Goal: Check status: Check status

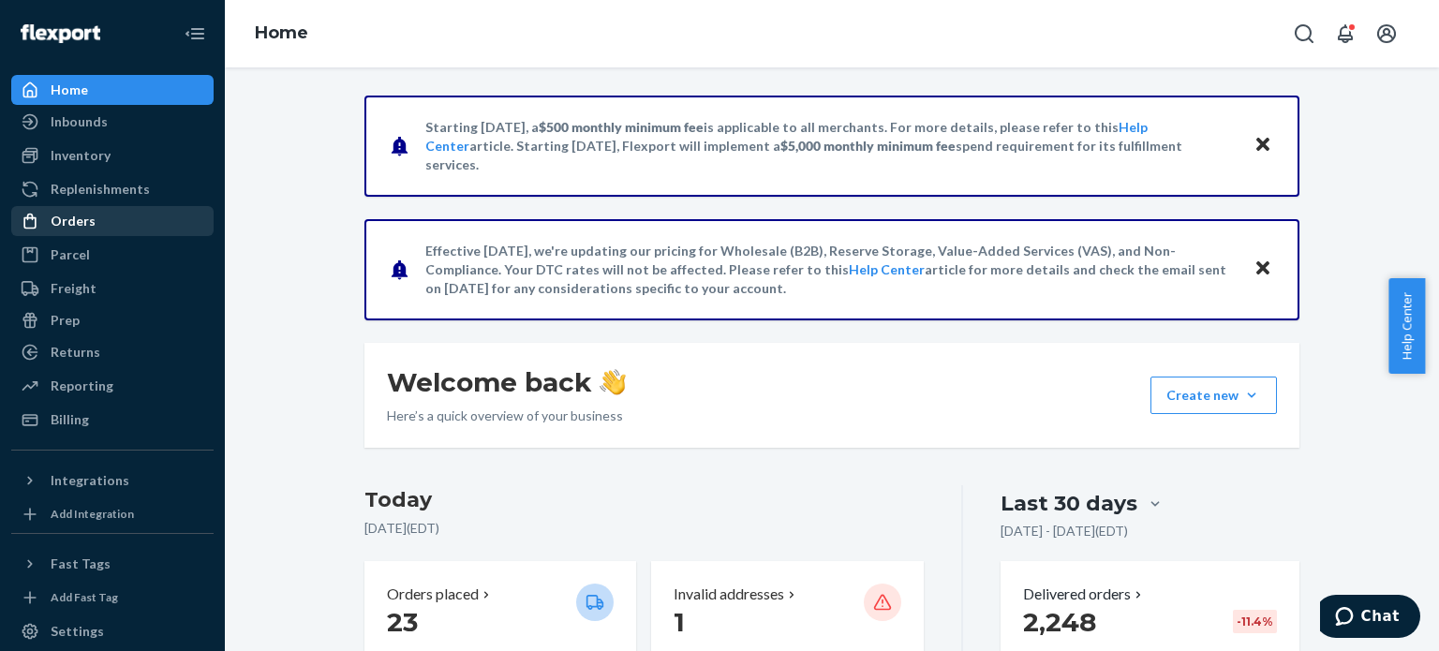
click at [79, 217] on div "Orders" at bounding box center [73, 221] width 45 height 19
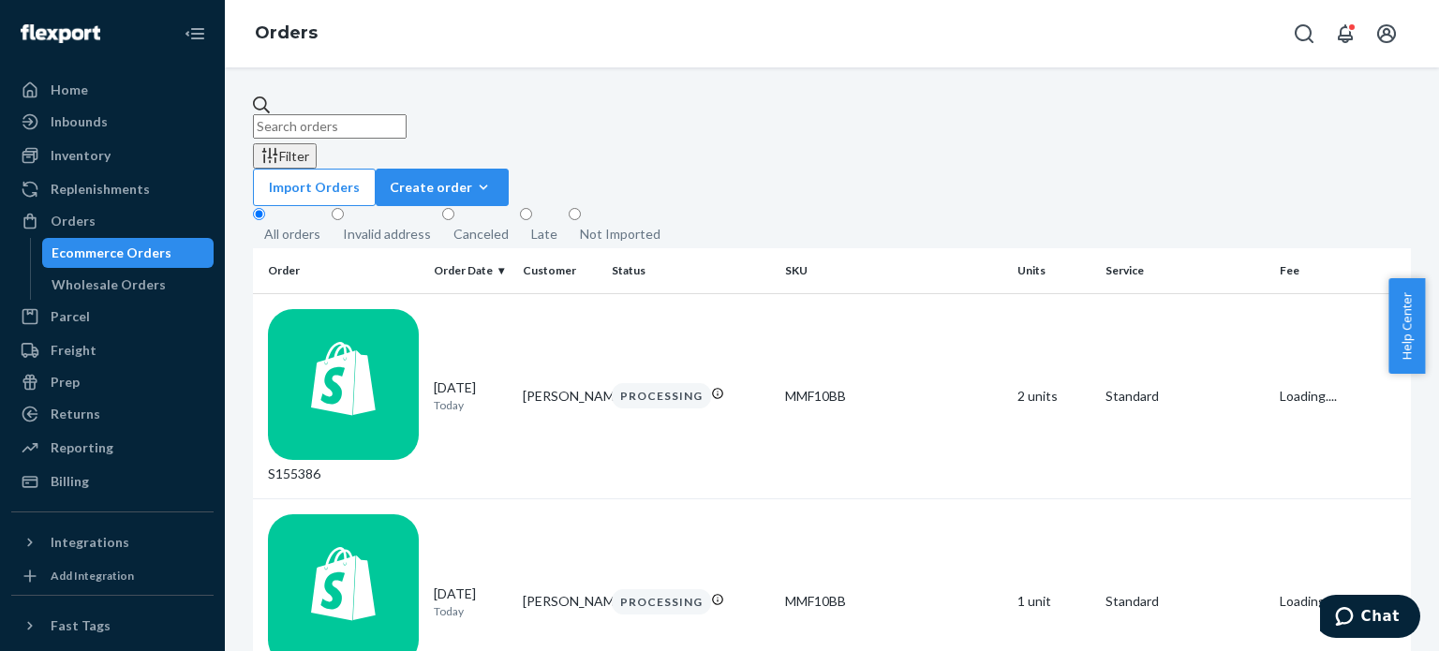
click at [407, 119] on input "text" at bounding box center [330, 126] width 154 height 24
paste input "FBA18TRM0XTD"
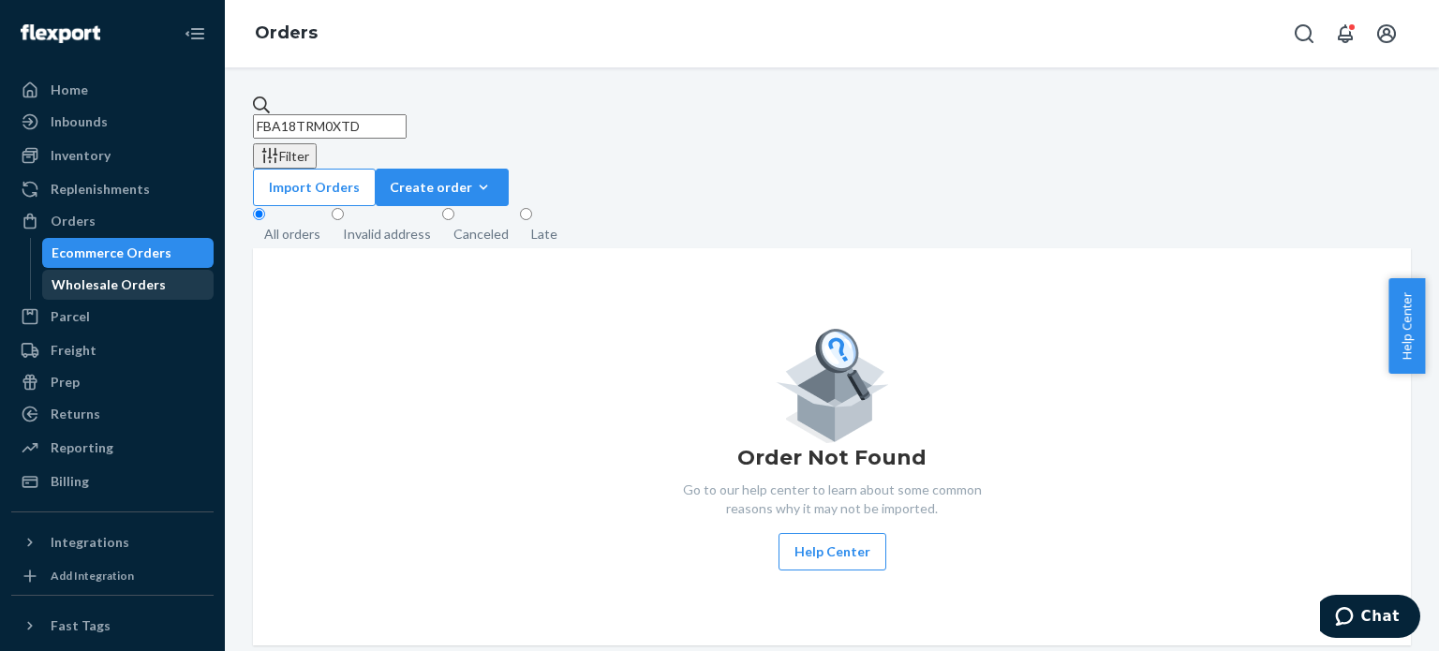
type input "FBA18TRM0XTD"
click at [117, 284] on div "Wholesale Orders" at bounding box center [109, 284] width 114 height 19
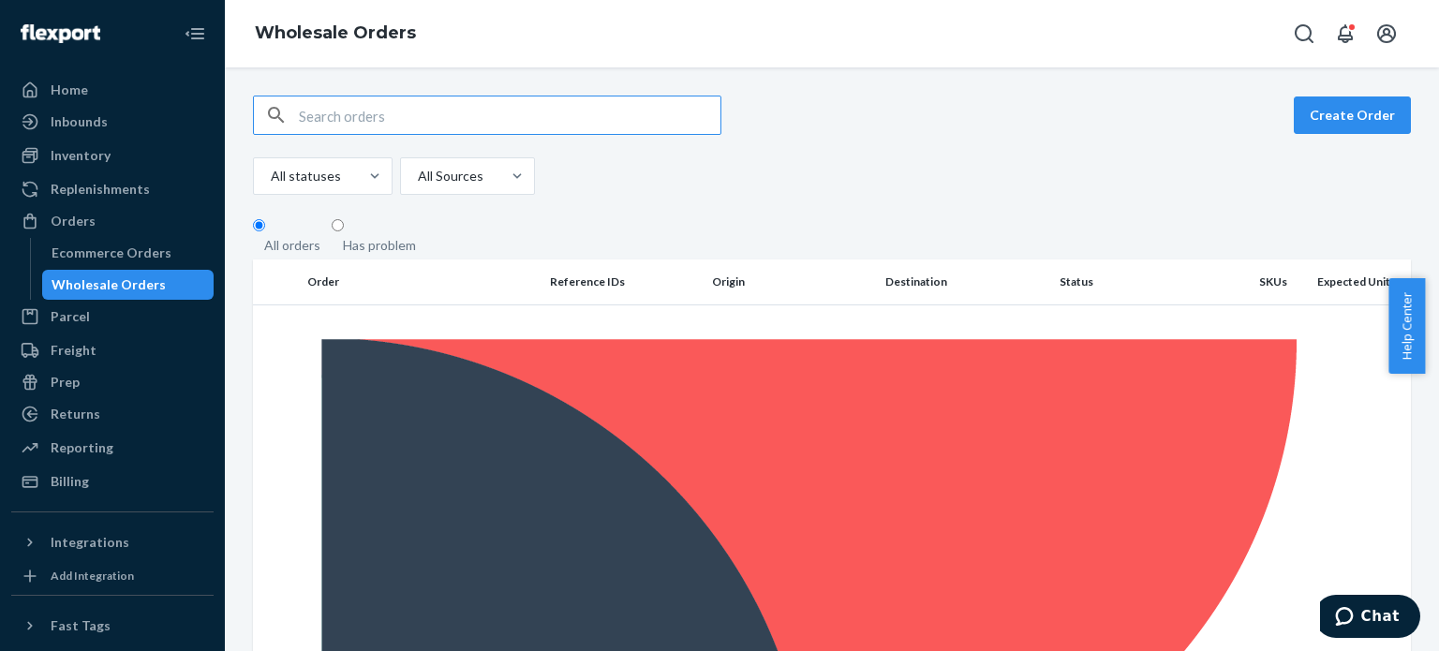
click at [322, 115] on input "text" at bounding box center [510, 115] width 422 height 37
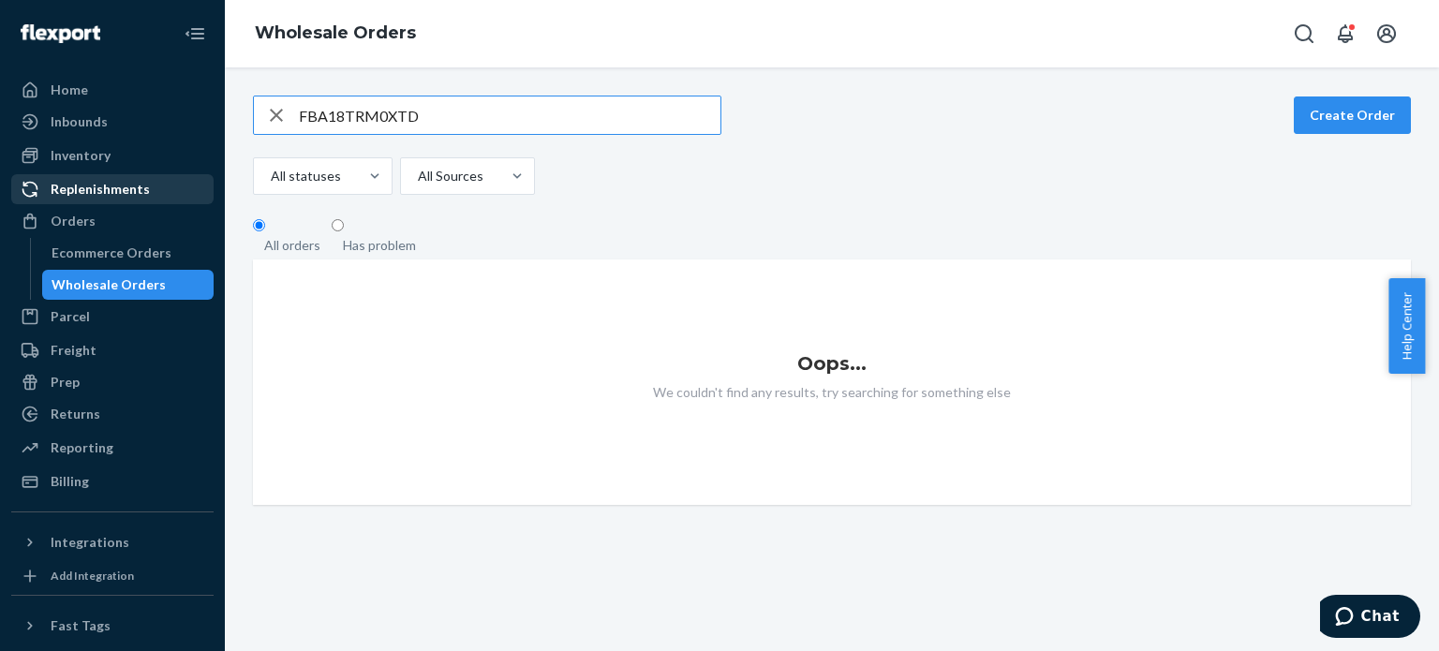
type input "FBA18TRM0XTD"
click at [105, 186] on div "Replenishments" at bounding box center [100, 189] width 99 height 19
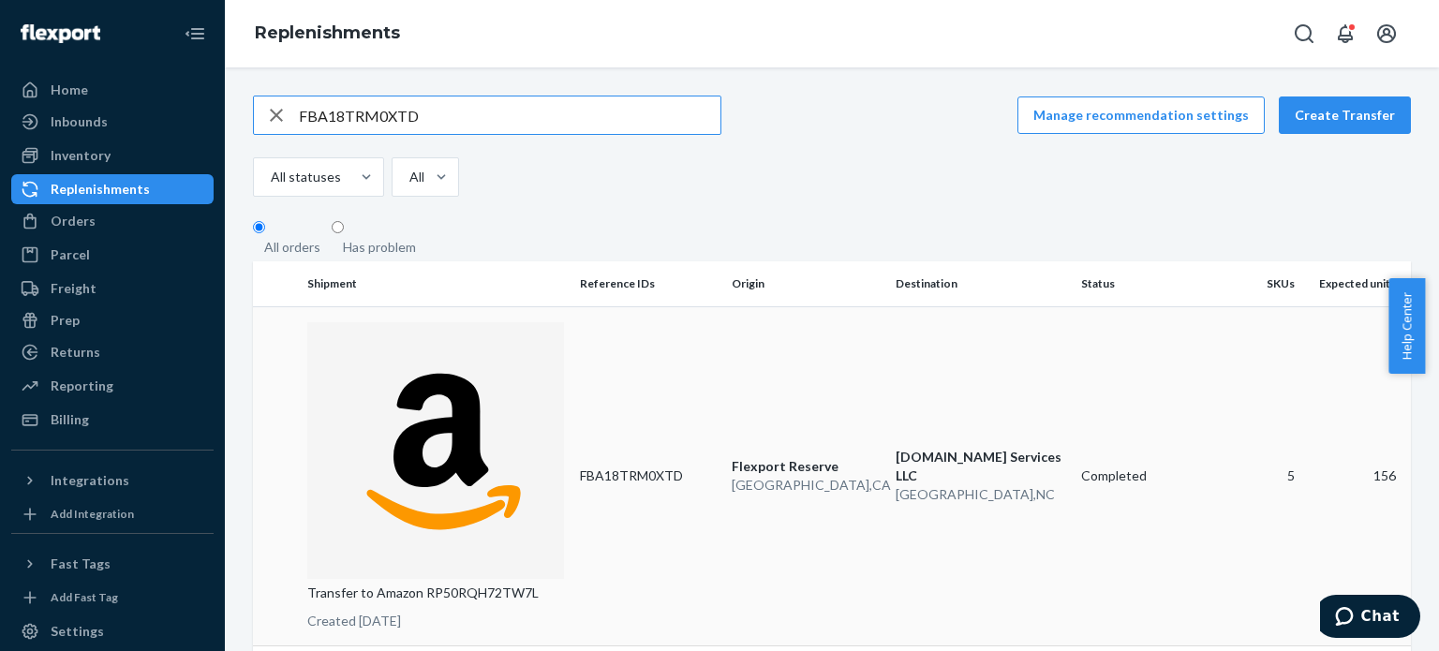
type input "FBA18TRM0XTD"
click at [462, 584] on p "Transfer to Amazon RP50RQH72TW7L" at bounding box center [436, 593] width 258 height 19
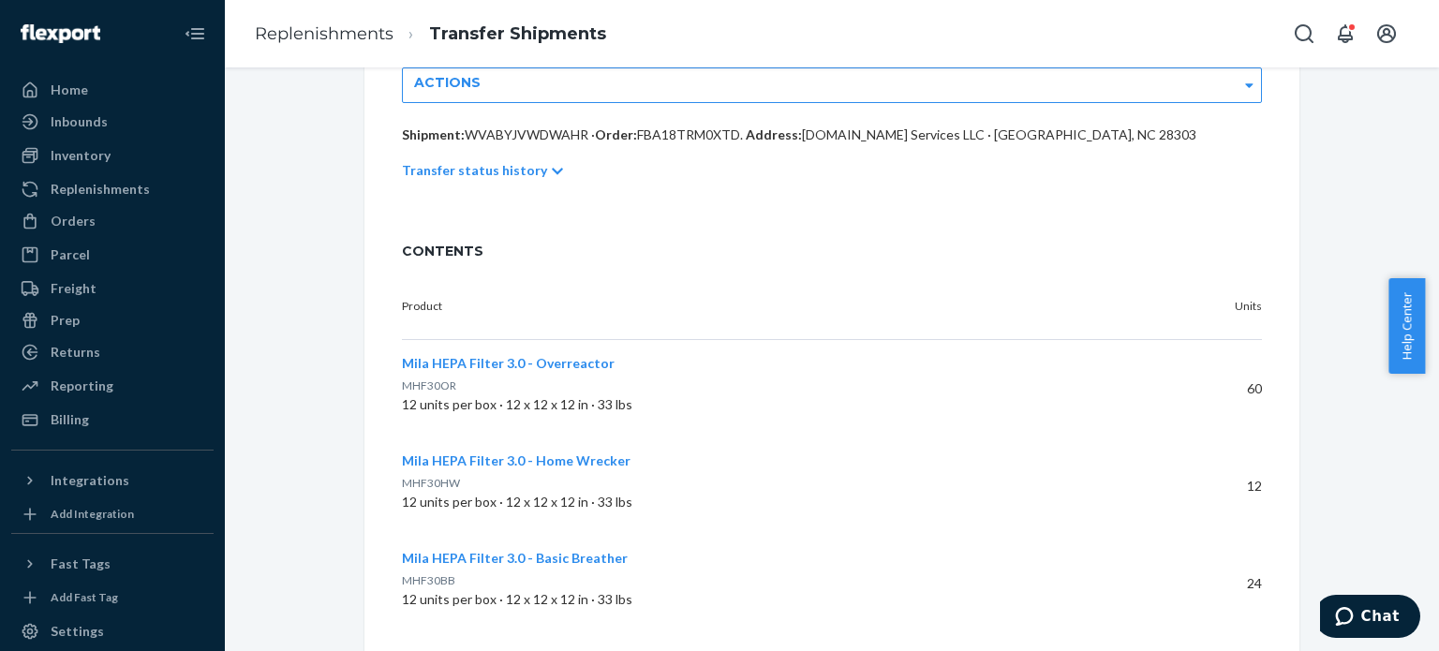
scroll to position [426, 0]
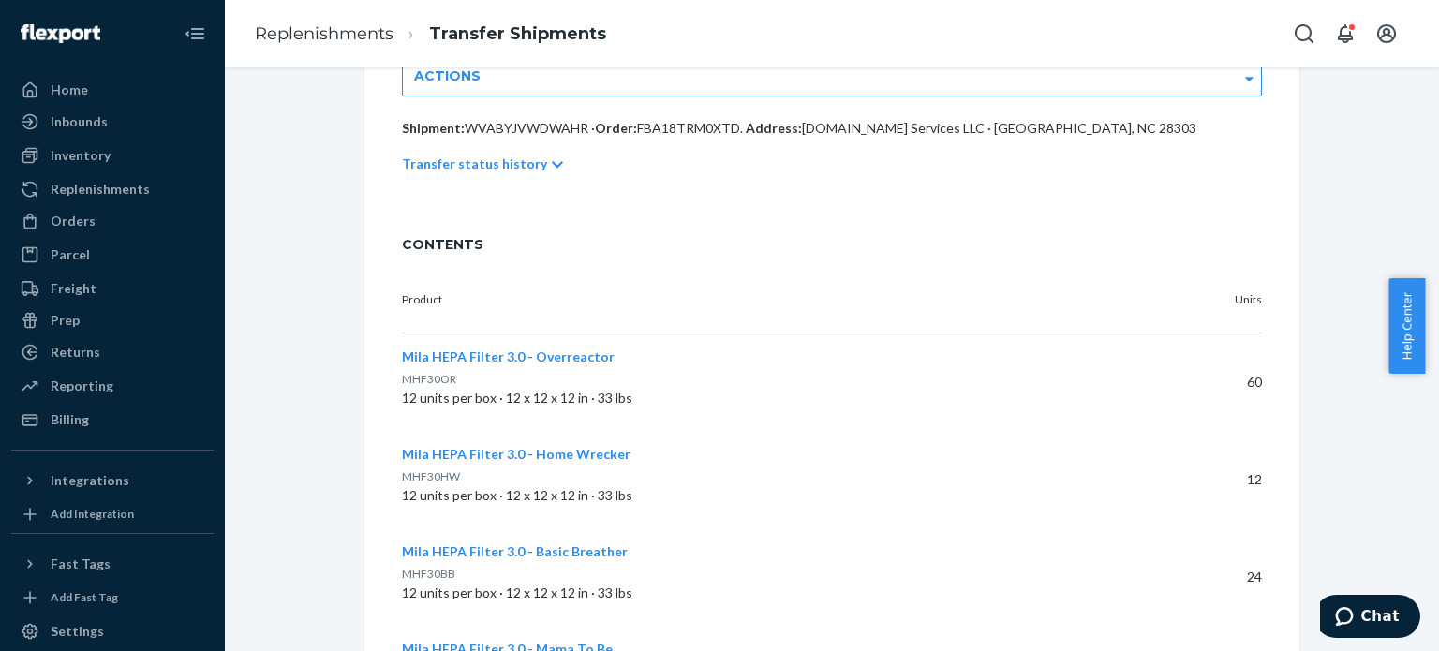
click at [553, 349] on span "Mila HEPA Filter 3.0 - Overreactor" at bounding box center [508, 357] width 213 height 16
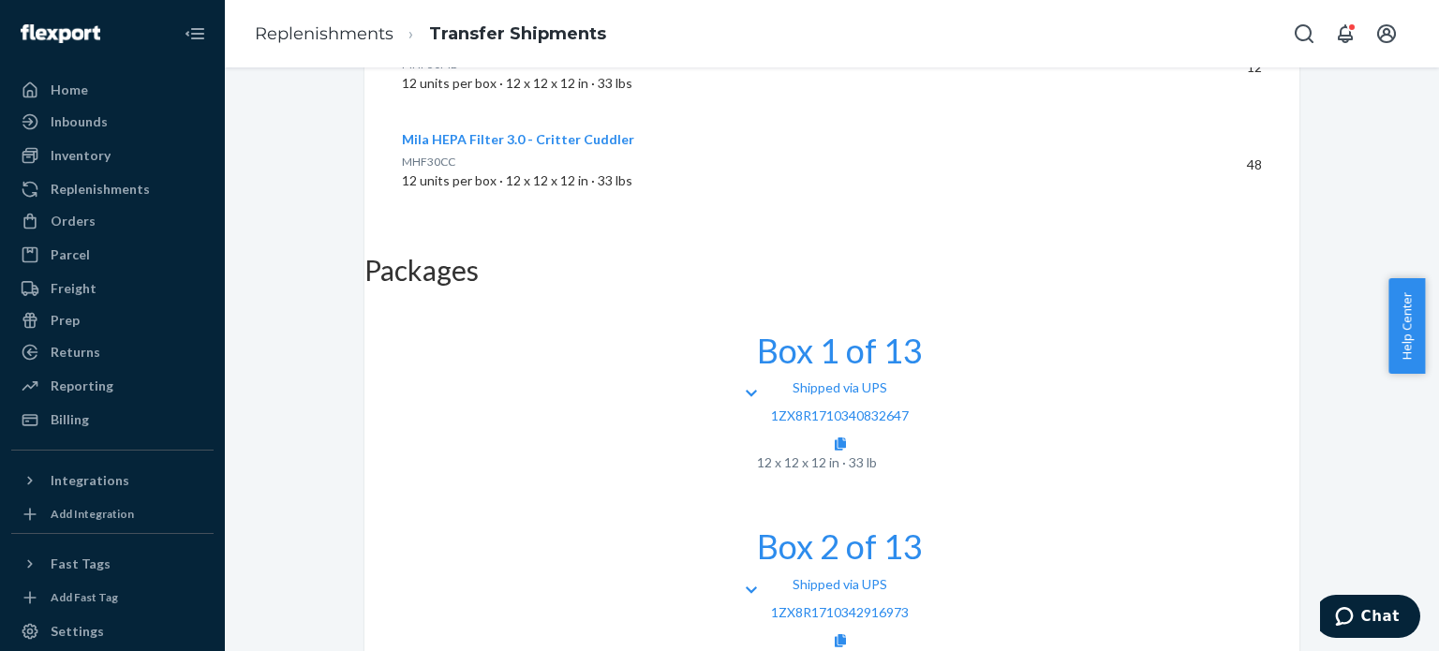
scroll to position [1027, 0]
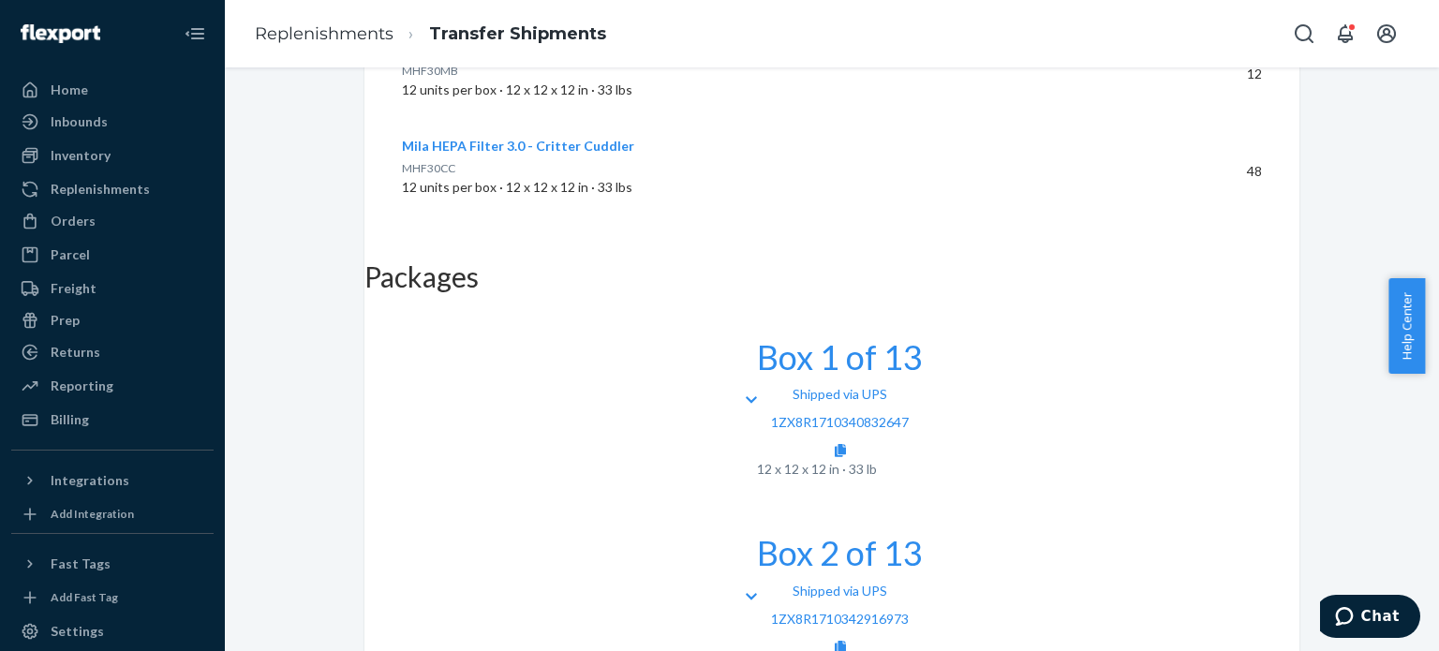
click at [746, 394] on icon at bounding box center [751, 400] width 11 height 13
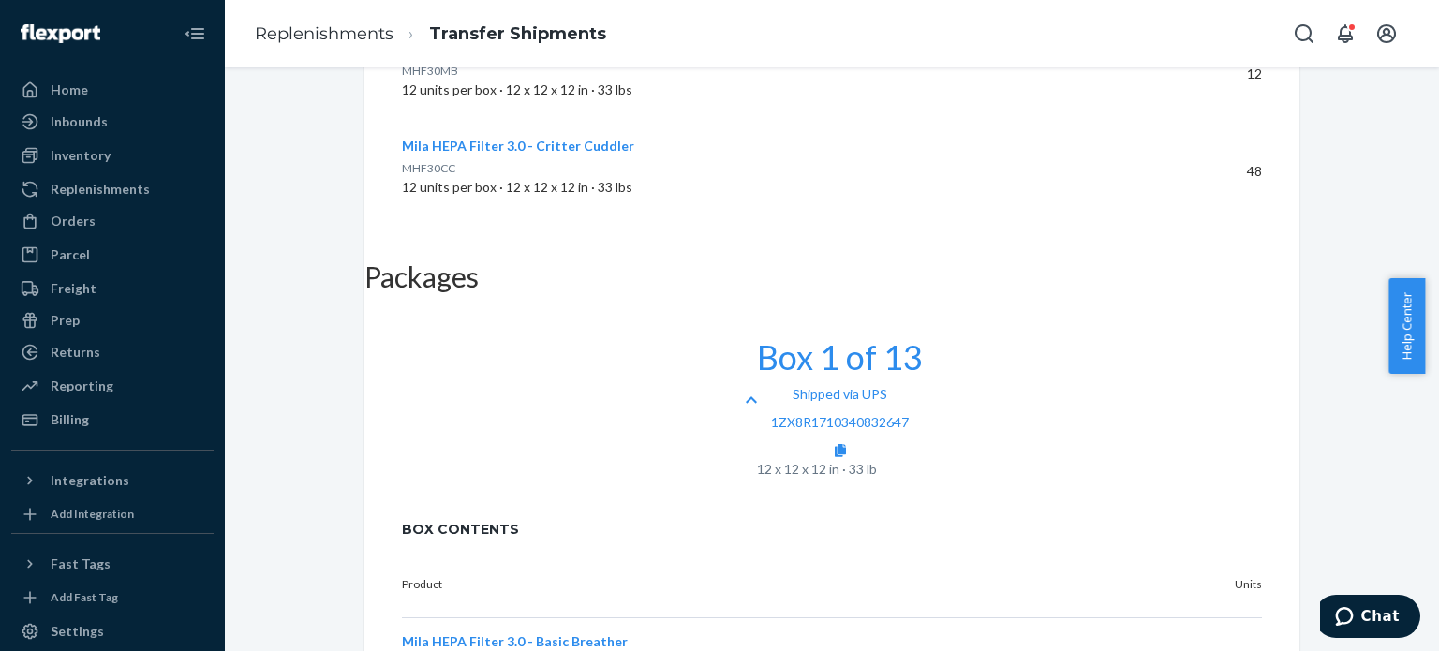
click at [746, 397] on icon at bounding box center [751, 400] width 11 height 7
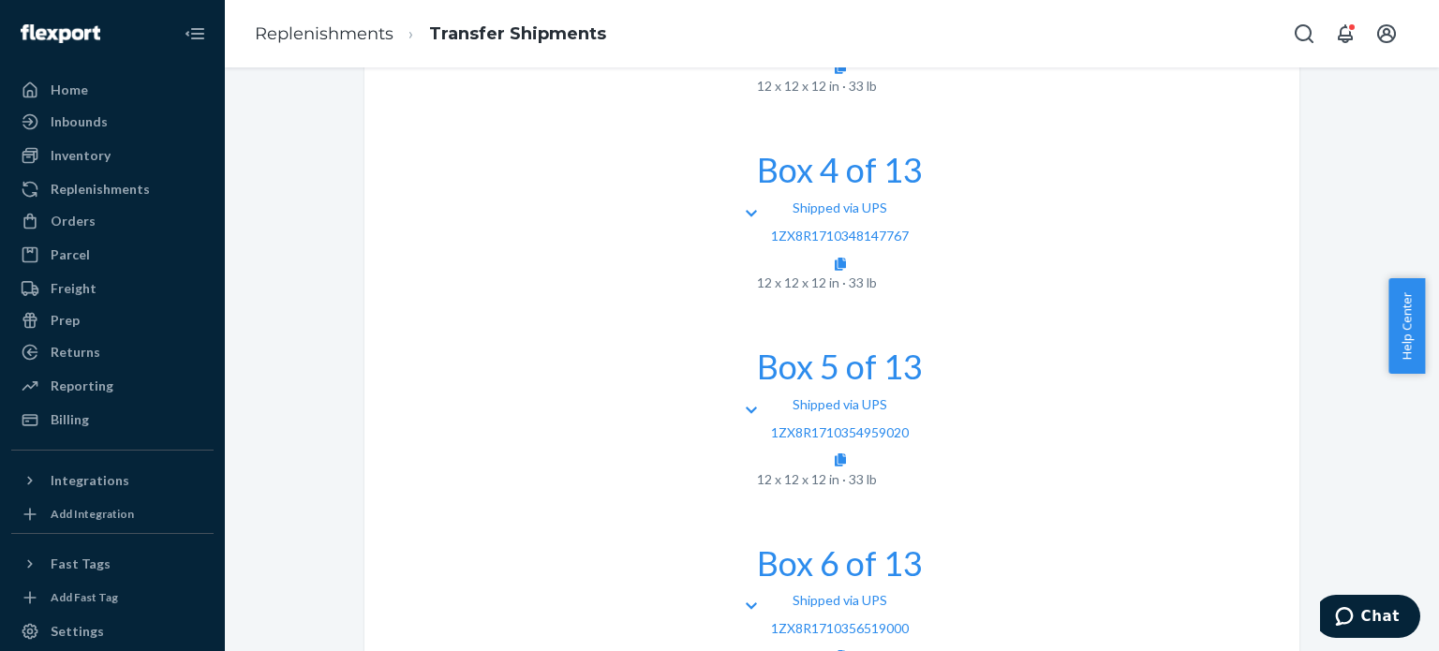
scroll to position [1822, 0]
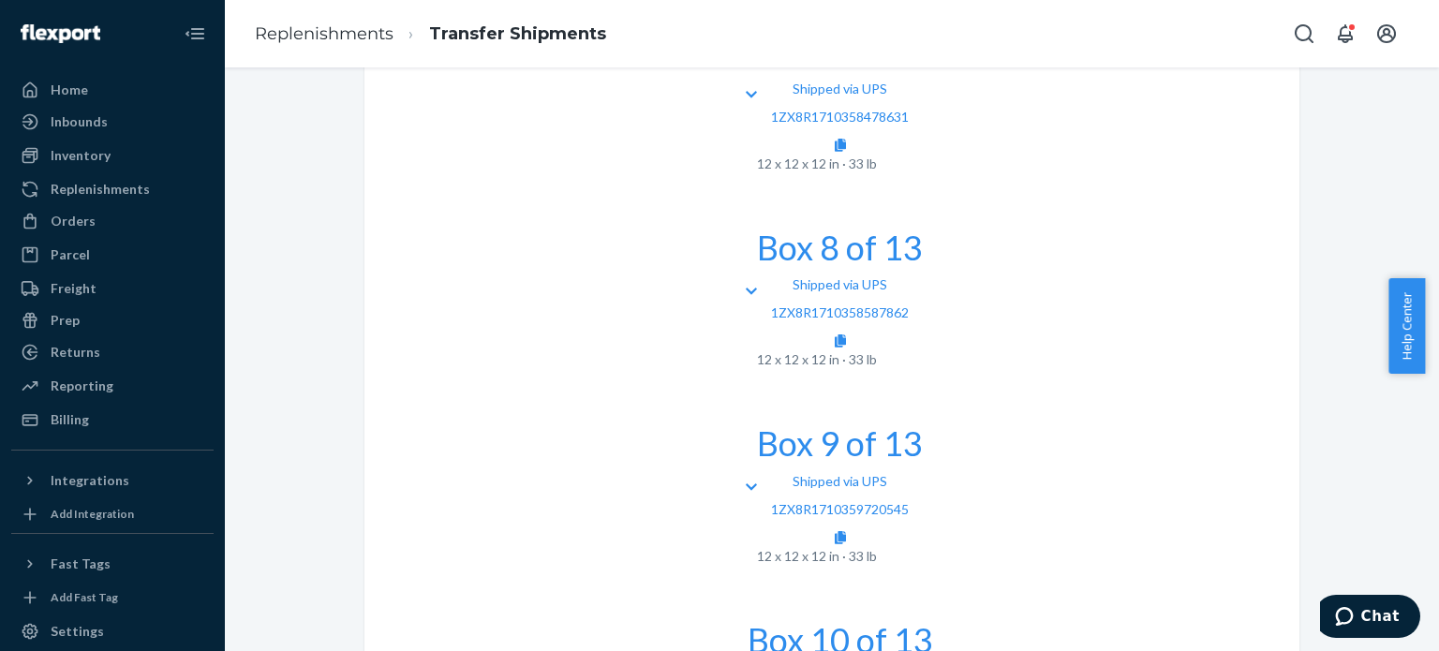
scroll to position [2533, 0]
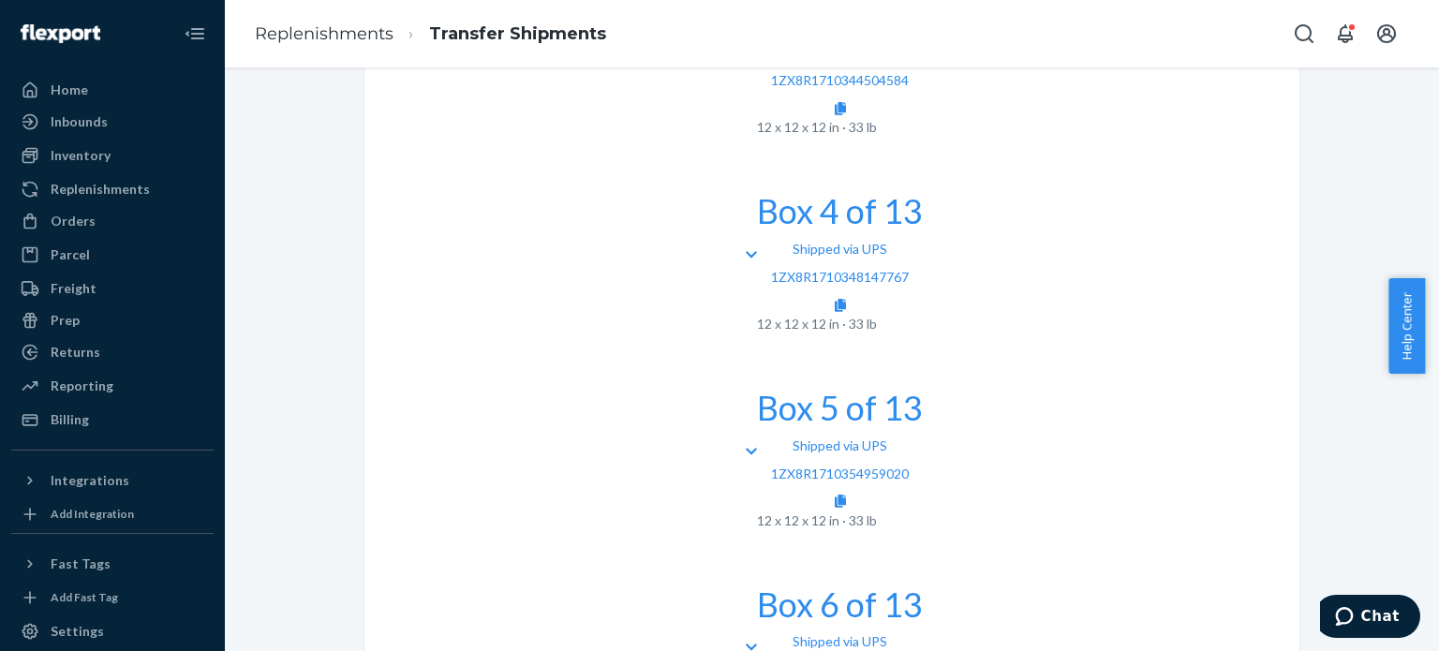
scroll to position [1763, 0]
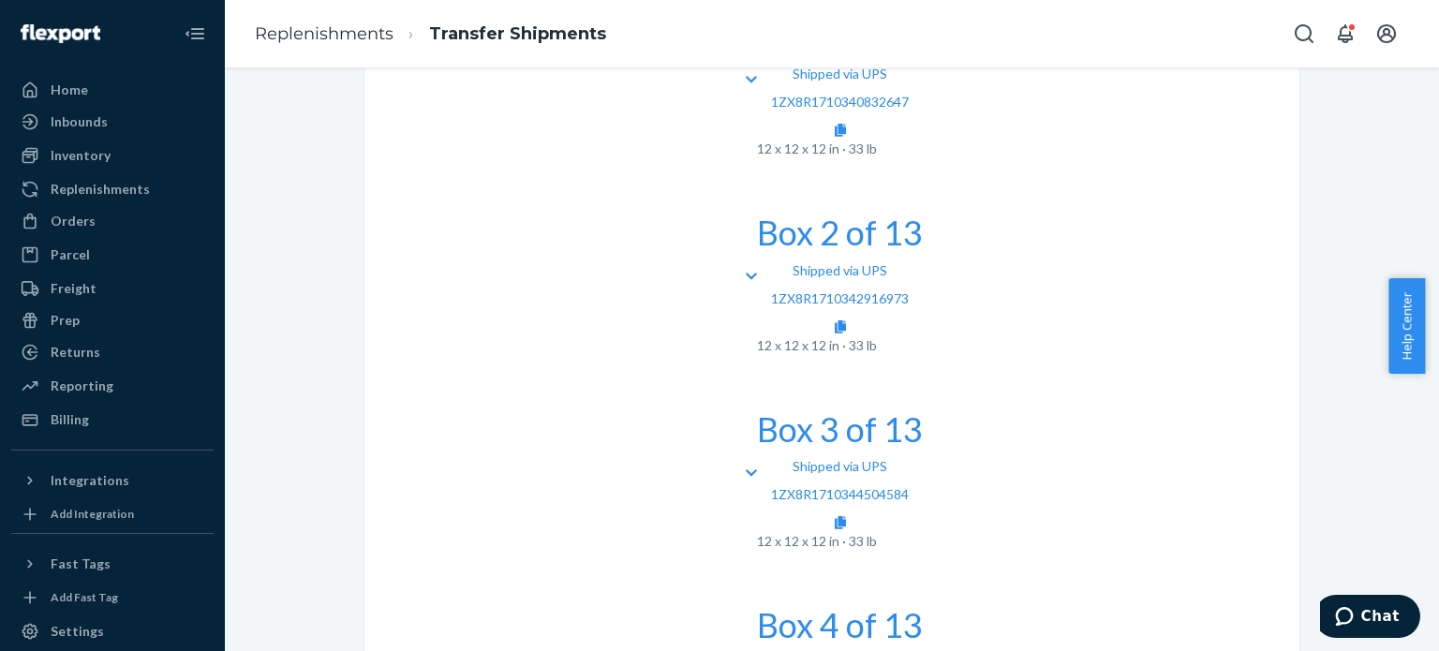
scroll to position [1342, 0]
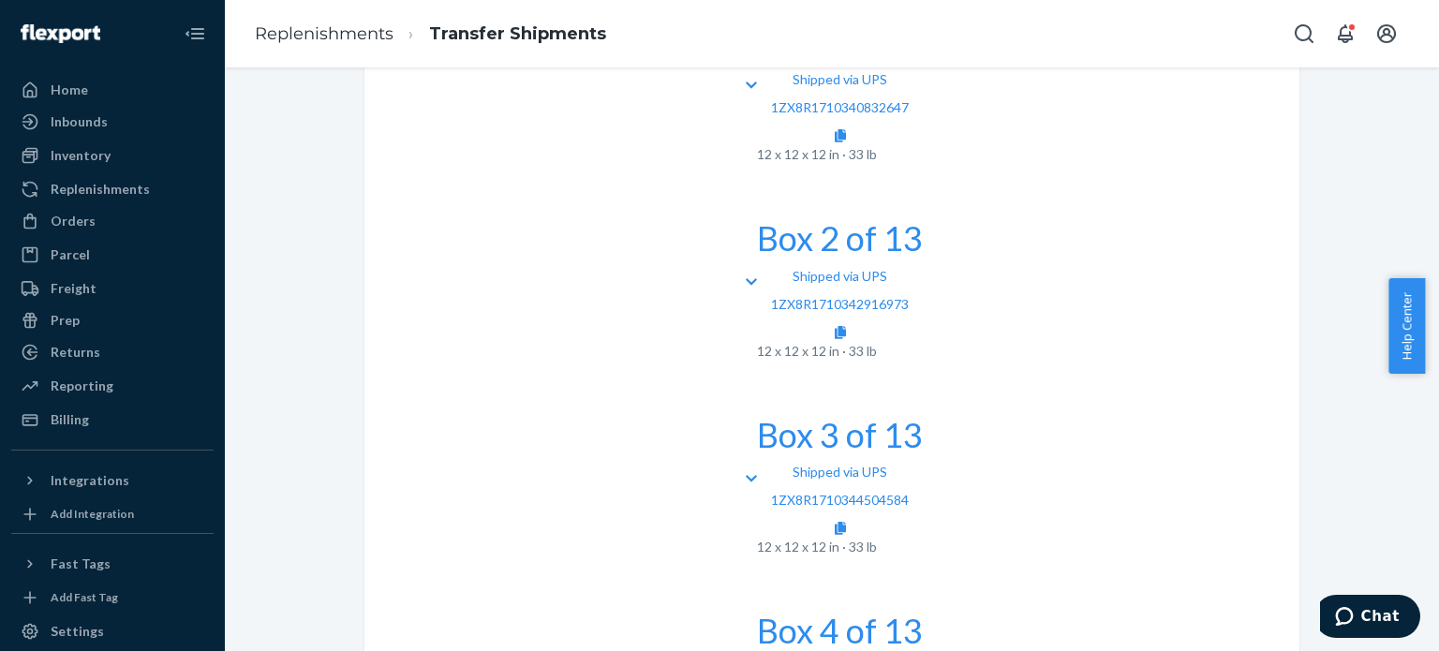
click at [1432, 310] on div "Help Center" at bounding box center [1414, 326] width 51 height 96
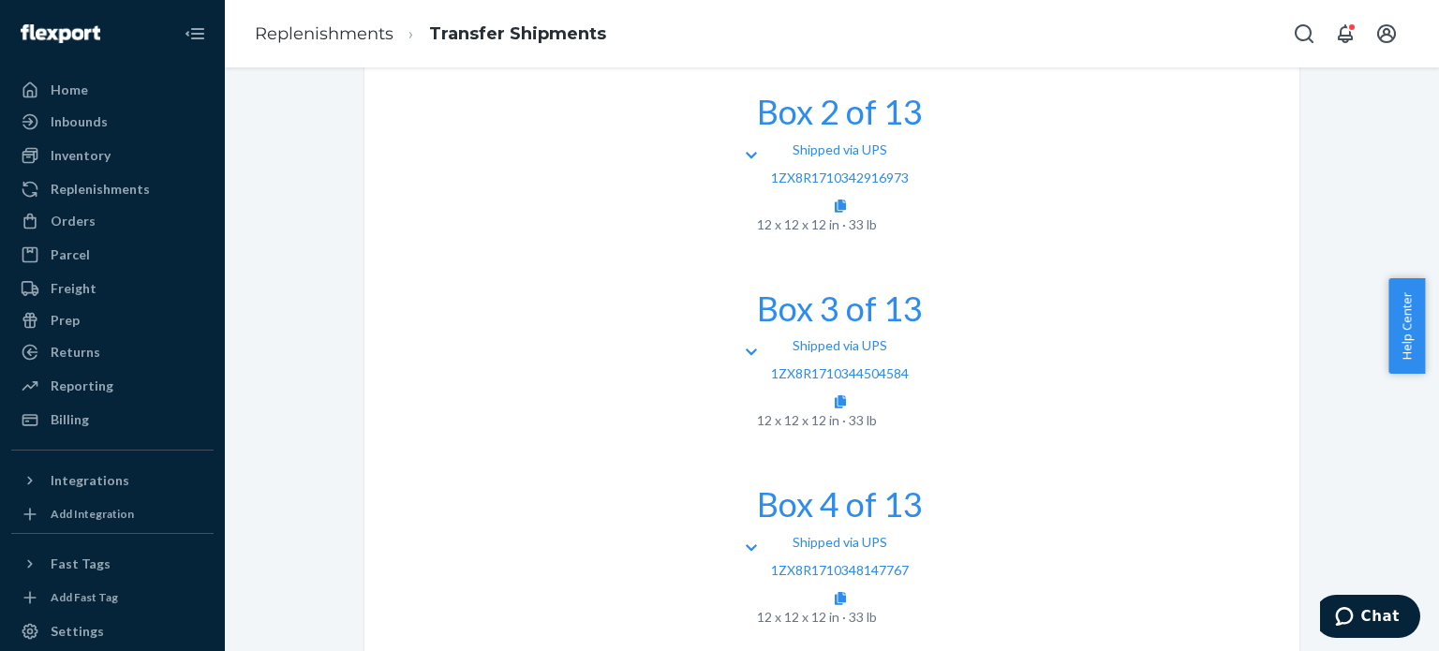
scroll to position [1473, 0]
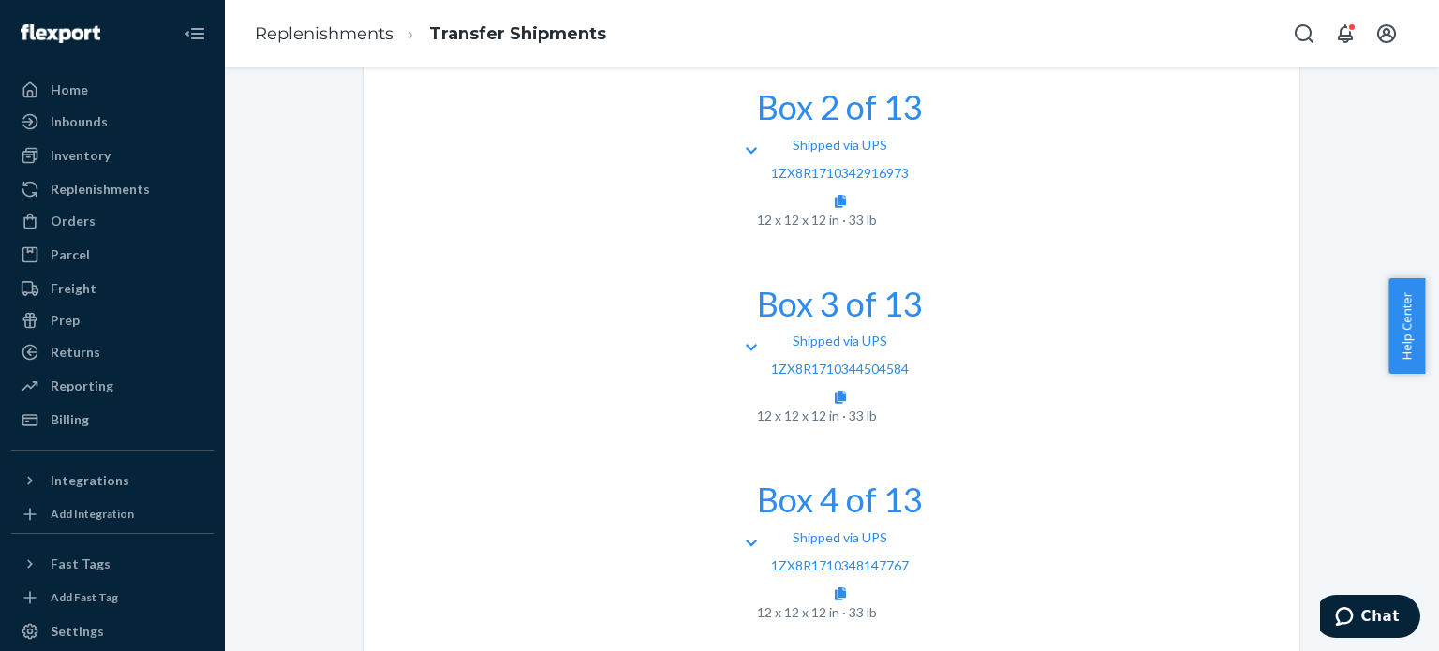
drag, startPoint x: 1434, startPoint y: 279, endPoint x: 1428, endPoint y: 246, distance: 33.3
click at [1428, 246] on body "Home Inbounds Shipping Plans Problems Inventory Products Replenishments Orders …" at bounding box center [719, 325] width 1439 height 651
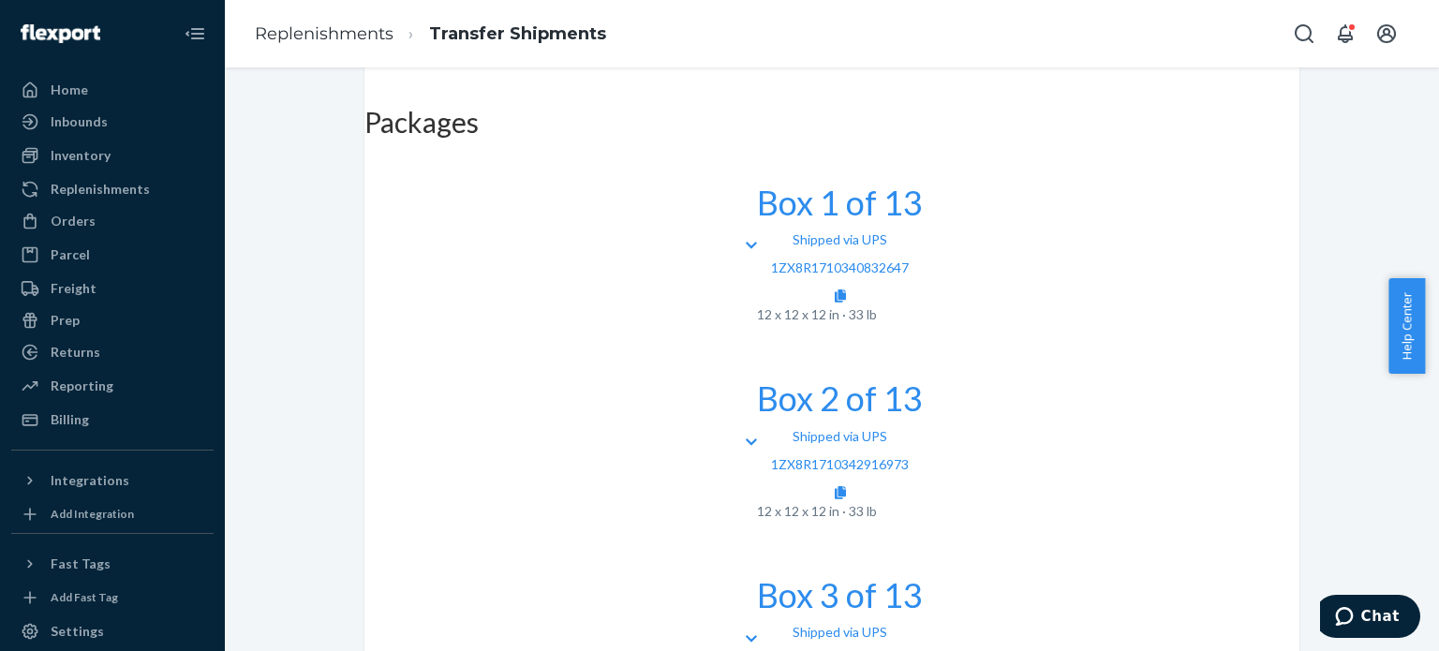
scroll to position [1157, 0]
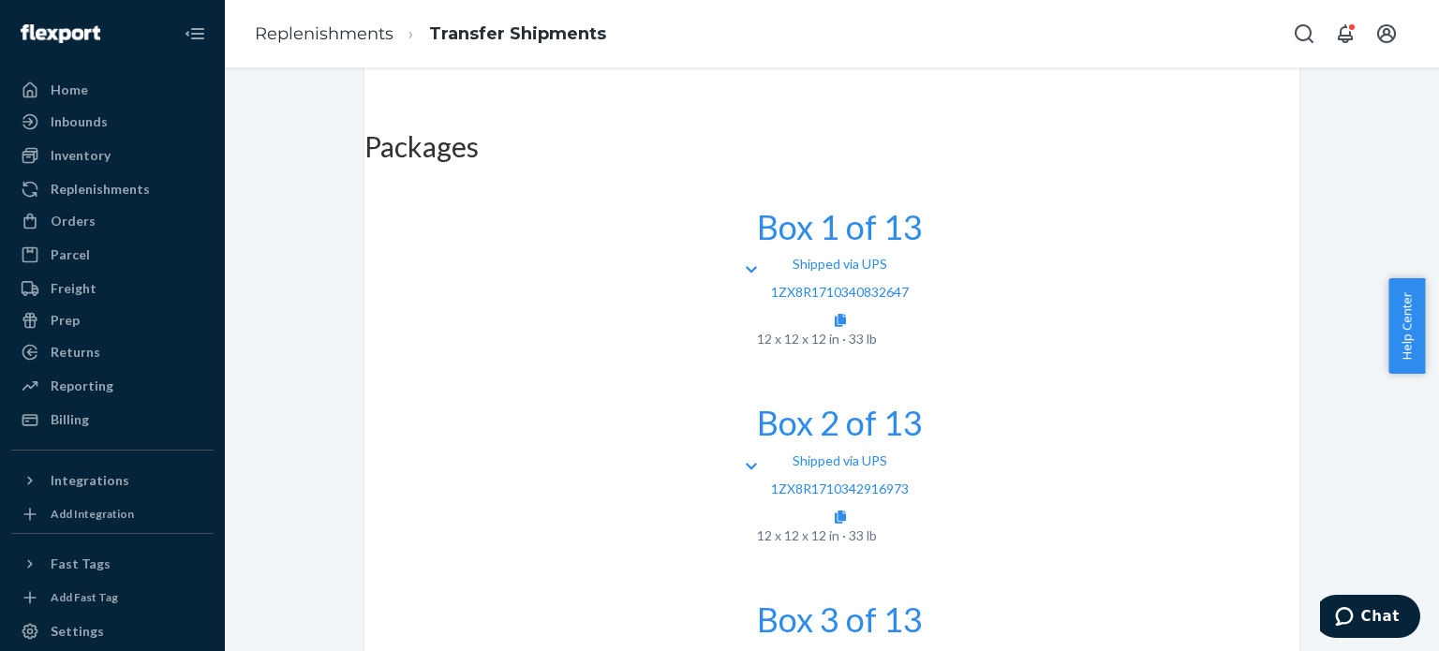
click at [746, 650] on icon at bounding box center [751, 663] width 11 height 7
click at [395, 367] on div "Box 2 of 13 Shipped via UPS 1ZX8R1710342916973 12 x 12 x 12 in · 33 lb" at bounding box center [832, 465] width 935 height 197
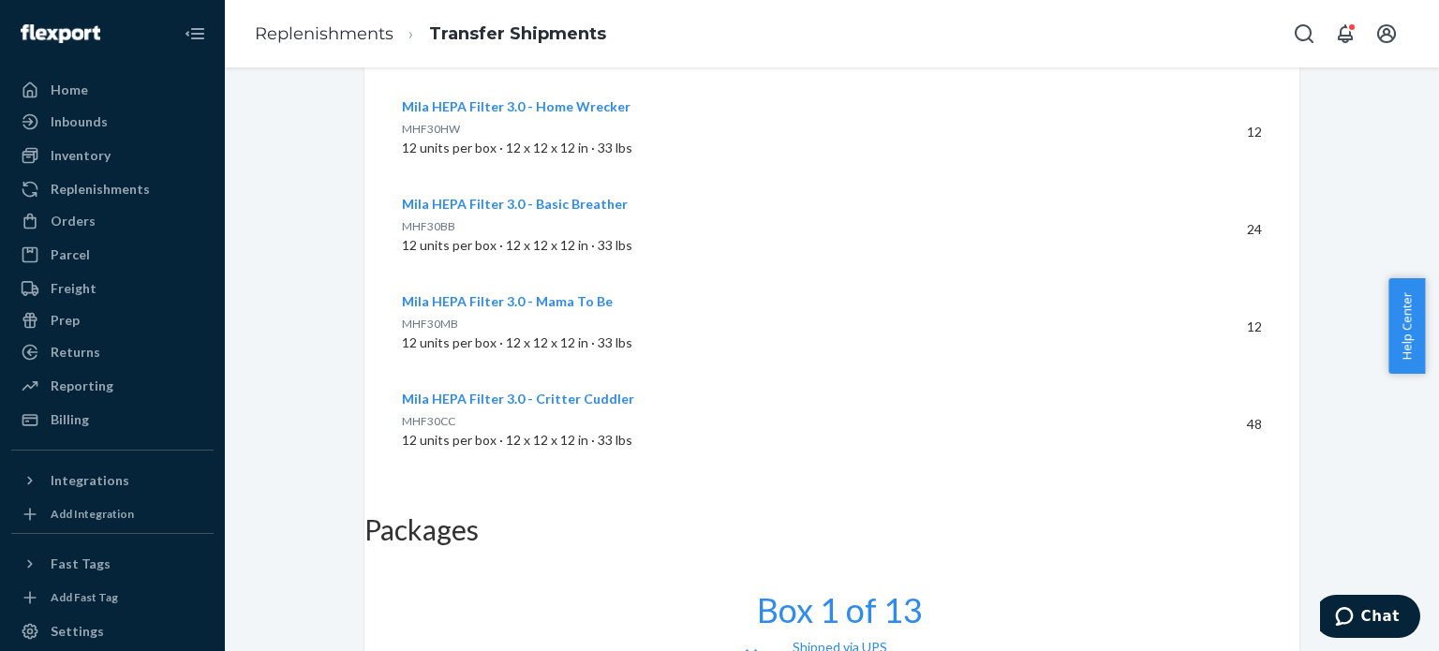
scroll to position [767, 0]
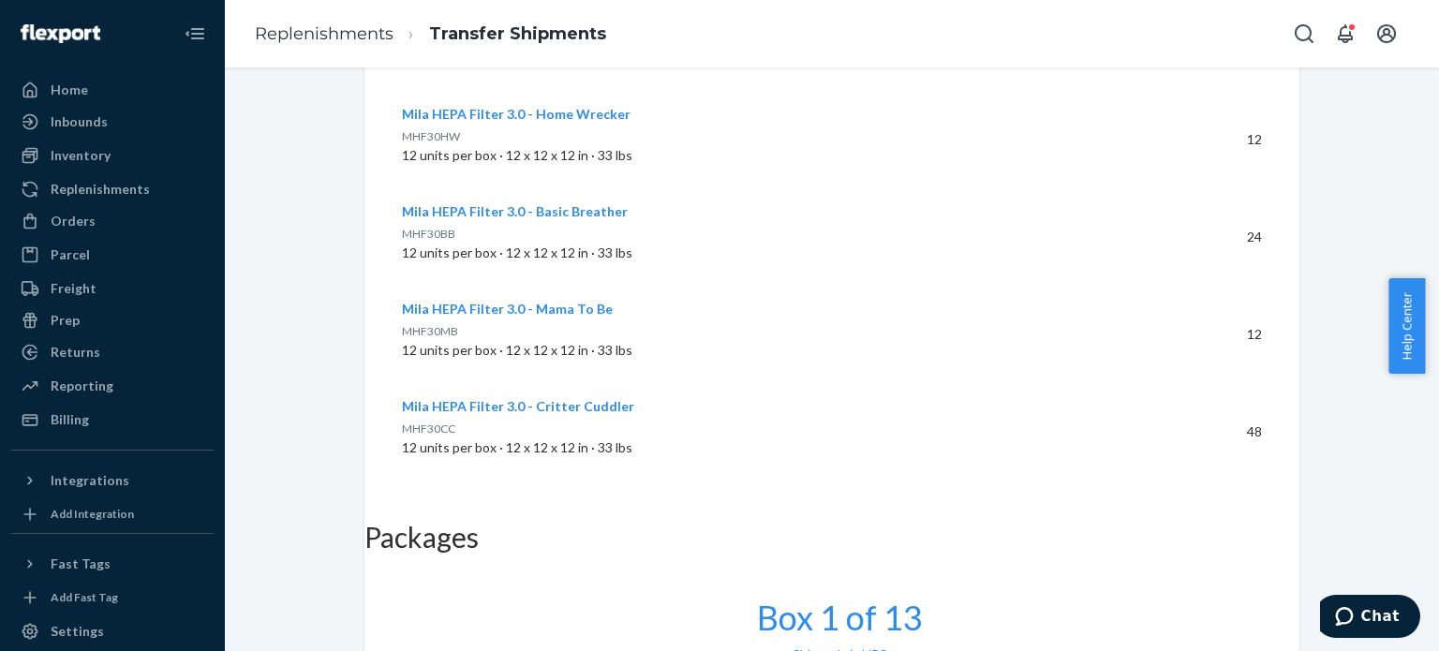
click at [414, 562] on div "Box 1 of 13 Shipped via UPS 1ZX8R1710340832647 12 x 12 x 12 in · 33 lb" at bounding box center [832, 660] width 935 height 197
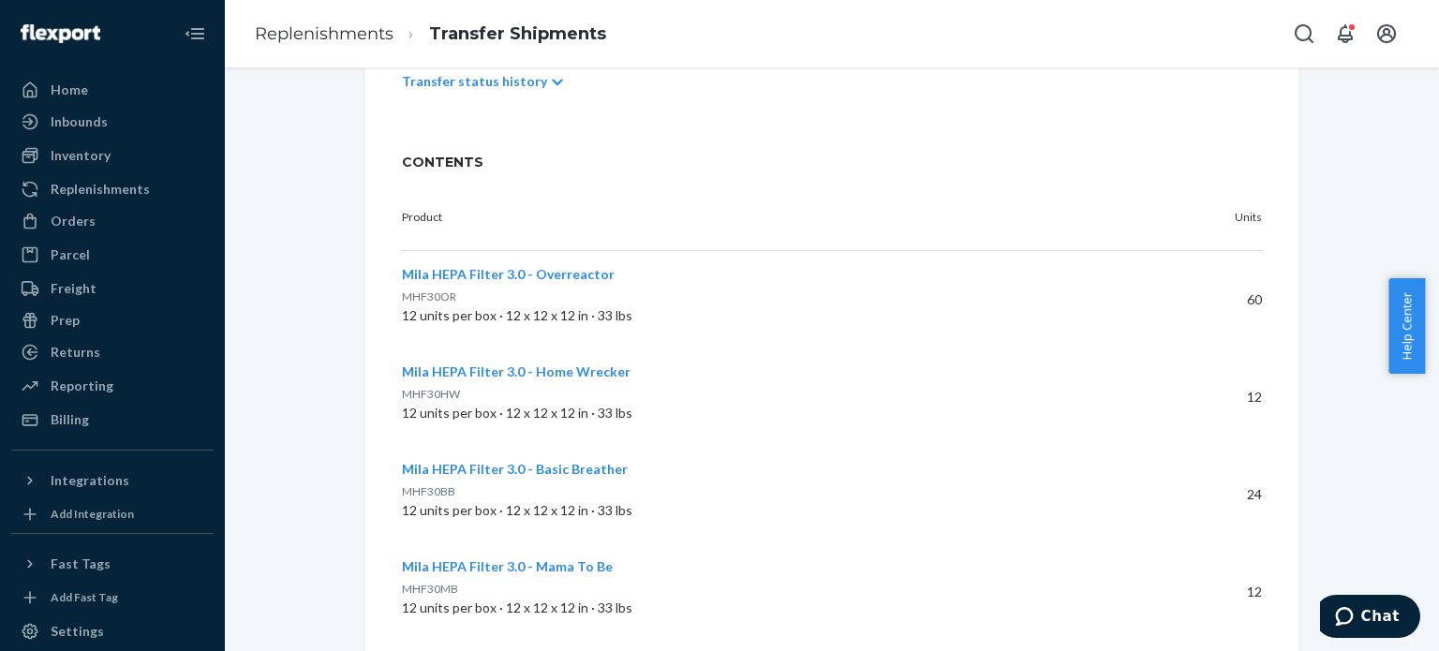
scroll to position [0, 0]
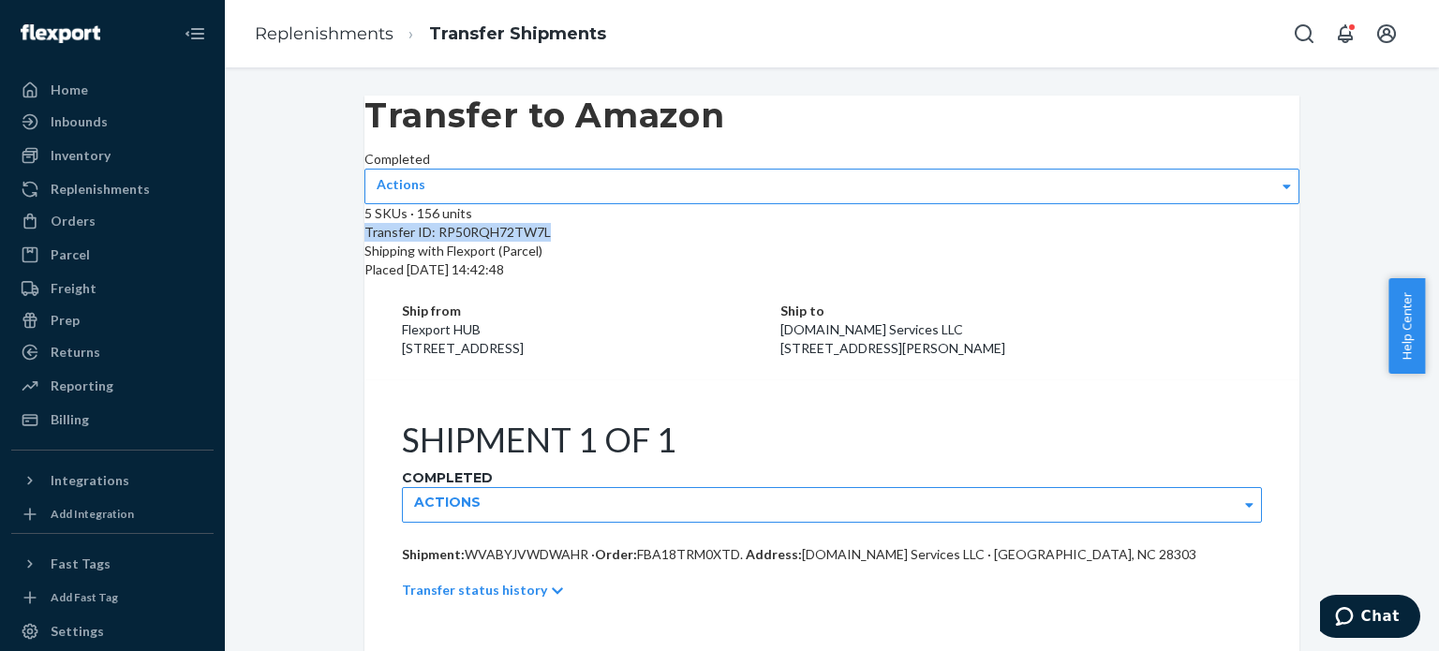
drag, startPoint x: 583, startPoint y: 286, endPoint x: 396, endPoint y: 298, distance: 186.9
click at [396, 279] on div "5 SKUs · 156 units Transfer ID: RP50RQH72TW7L Shipping with Flexport (Parcel) P…" at bounding box center [832, 241] width 935 height 75
copy div "Transfer ID: RP50RQH72TW7L"
click at [648, 285] on div "Ship from Flexport HUB [STREET_ADDRESS] Ship to [DOMAIN_NAME] Services LLC [STR…" at bounding box center [832, 329] width 935 height 101
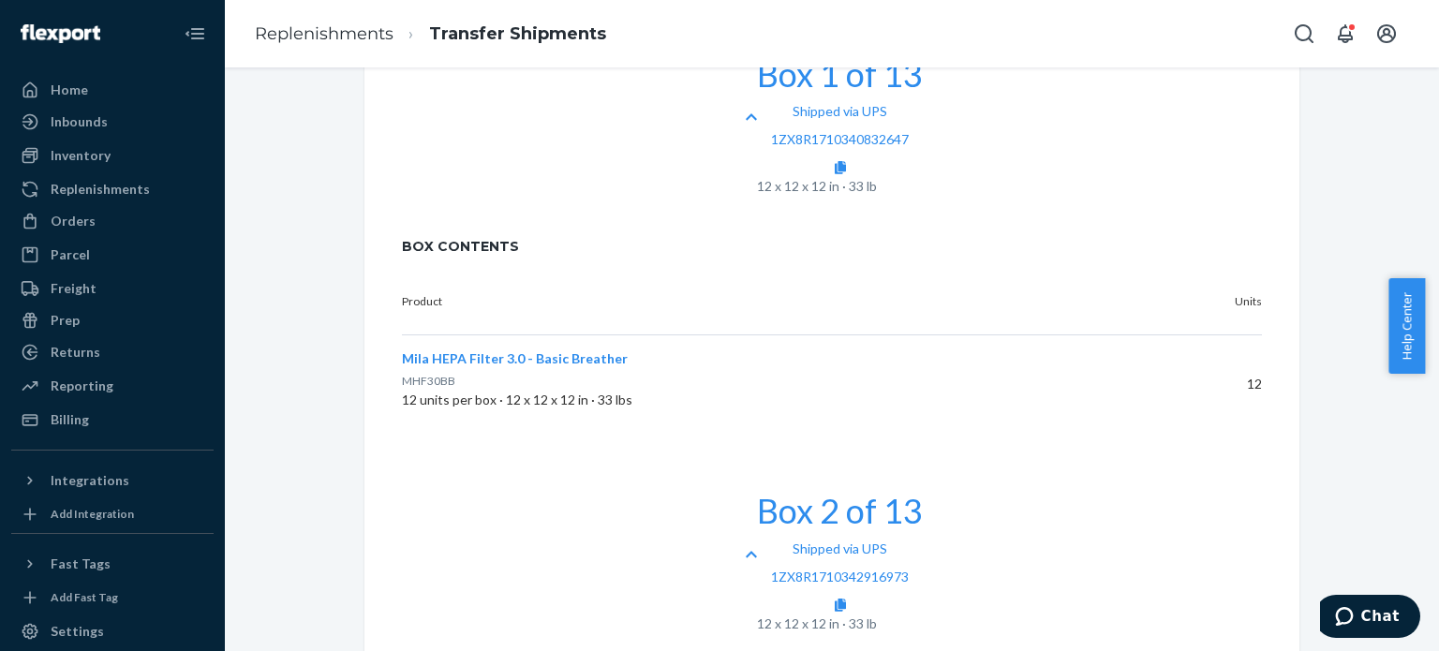
scroll to position [1332, 0]
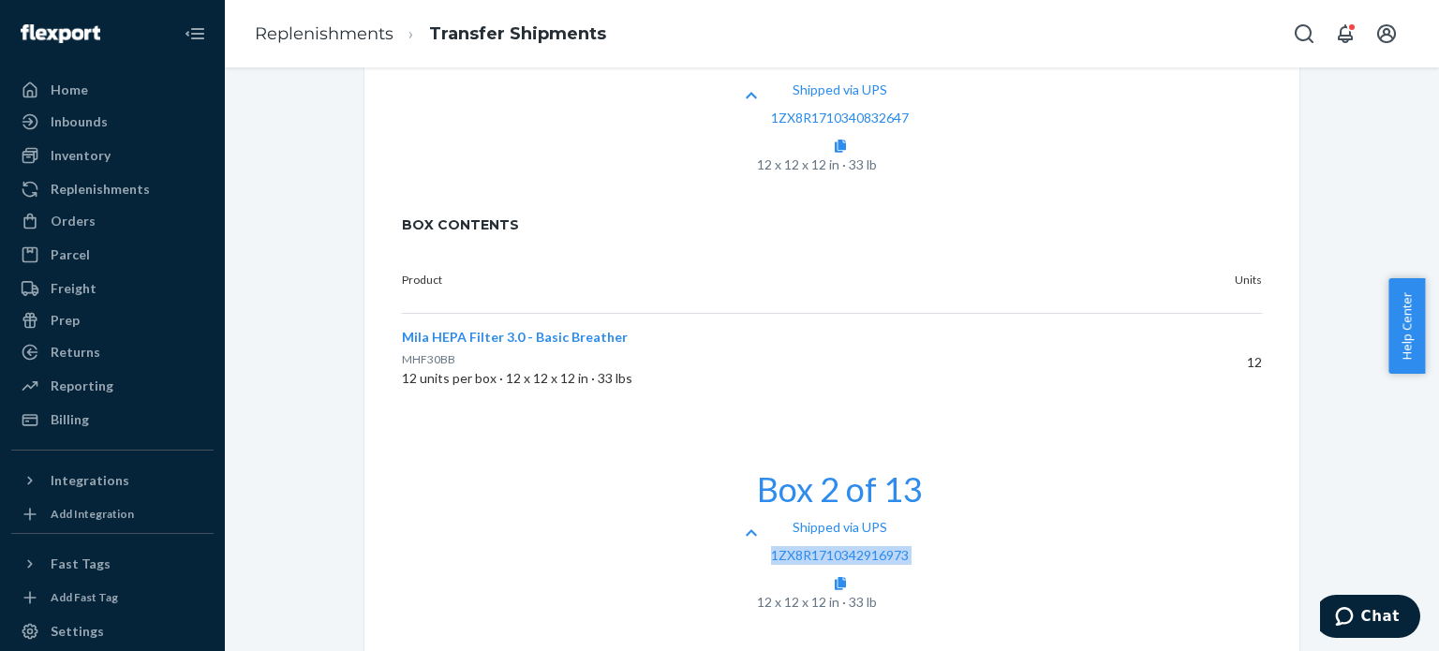
drag, startPoint x: 1228, startPoint y: 210, endPoint x: 1082, endPoint y: 219, distance: 146.5
click at [923, 518] on div "Shipped via UPS 1ZX8R1710342916973" at bounding box center [840, 555] width 166 height 75
copy div "1ZX8R1710342916973"
click at [746, 529] on icon at bounding box center [751, 532] width 11 height 7
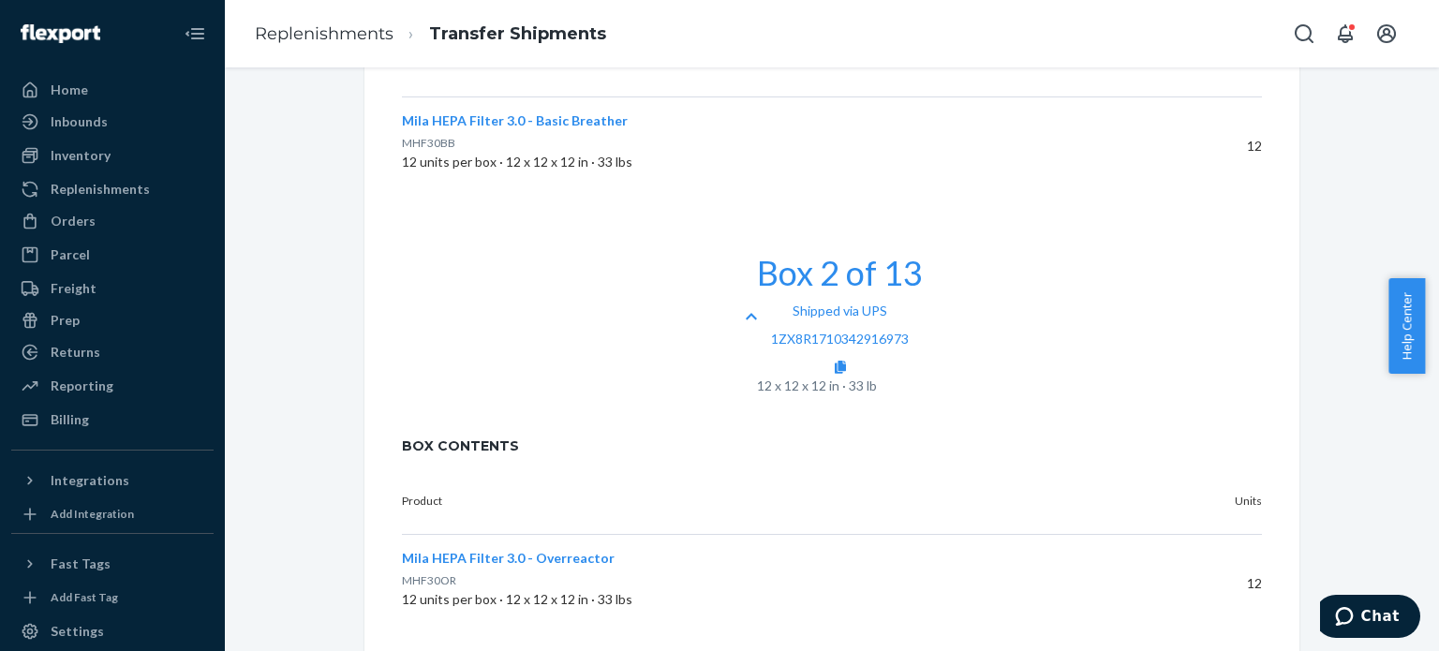
scroll to position [1571, 0]
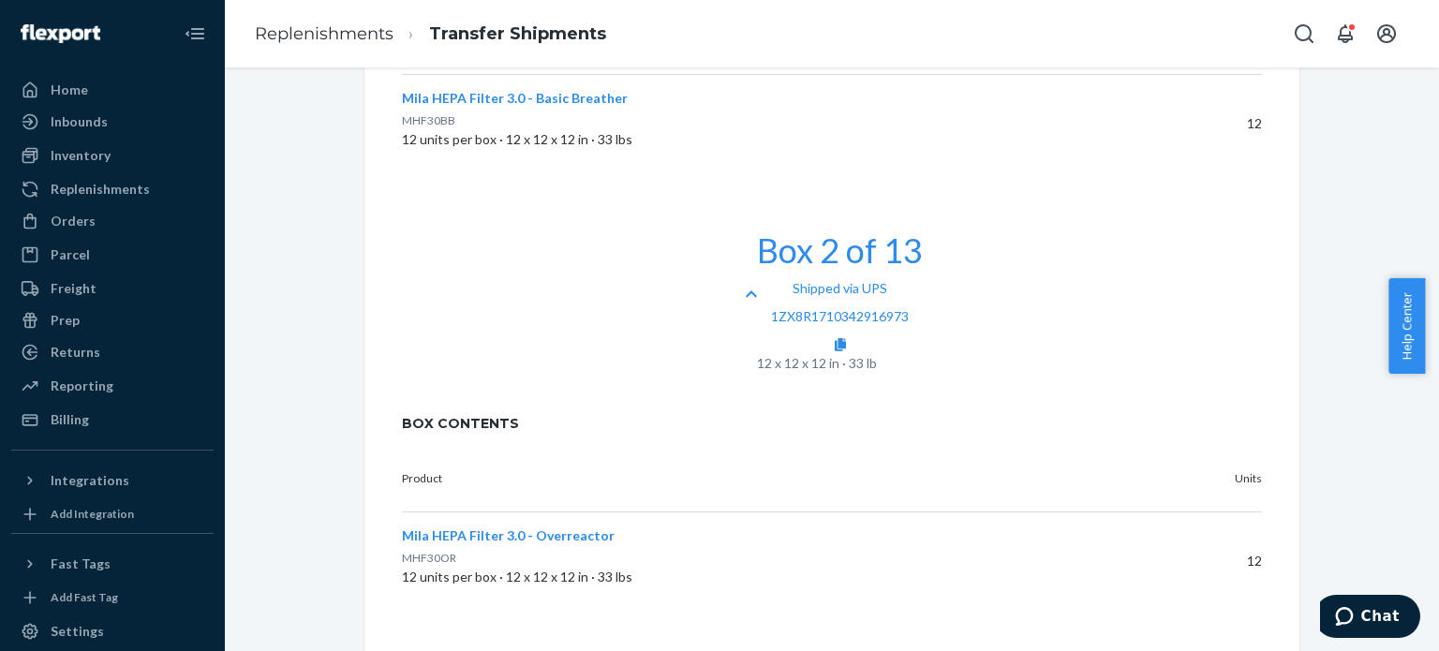
drag, startPoint x: 1428, startPoint y: 286, endPoint x: 1431, endPoint y: 246, distance: 39.5
click at [1431, 246] on body "Home Inbounds Shipping Plans Problems Inventory Products Replenishments Orders …" at bounding box center [719, 325] width 1439 height 651
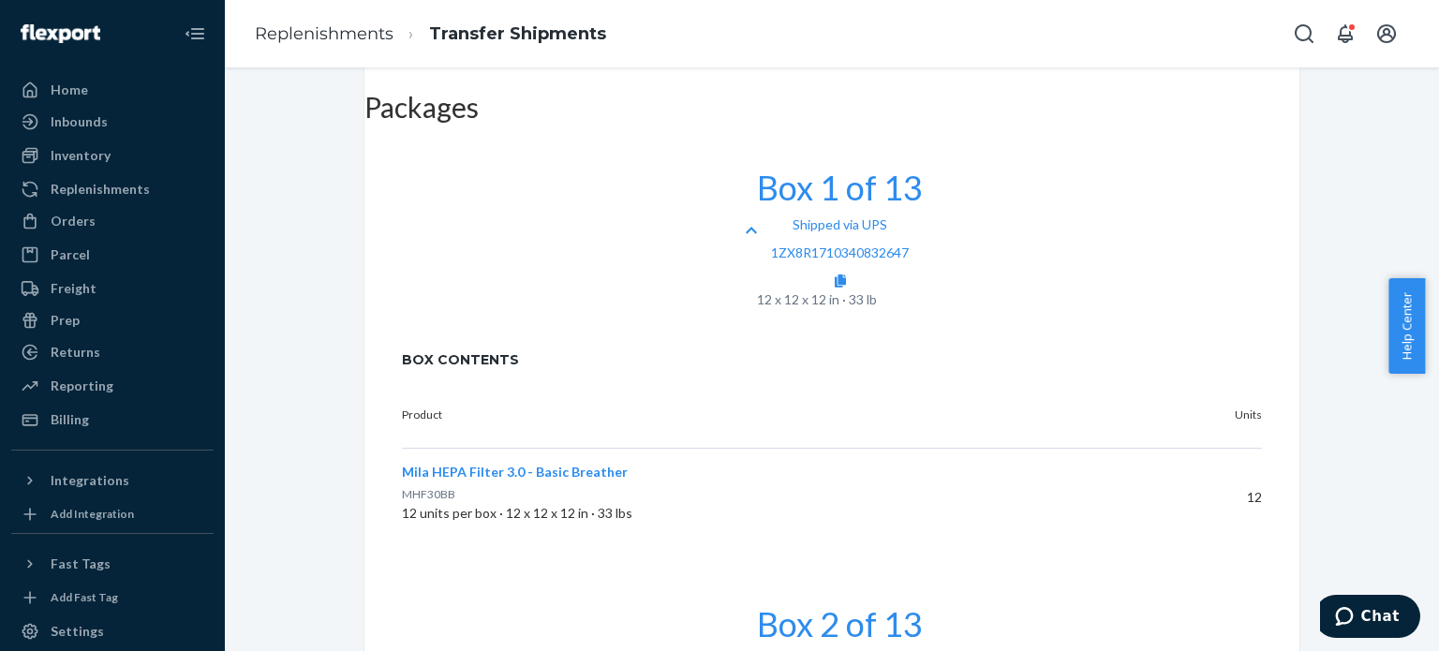
scroll to position [1204, 0]
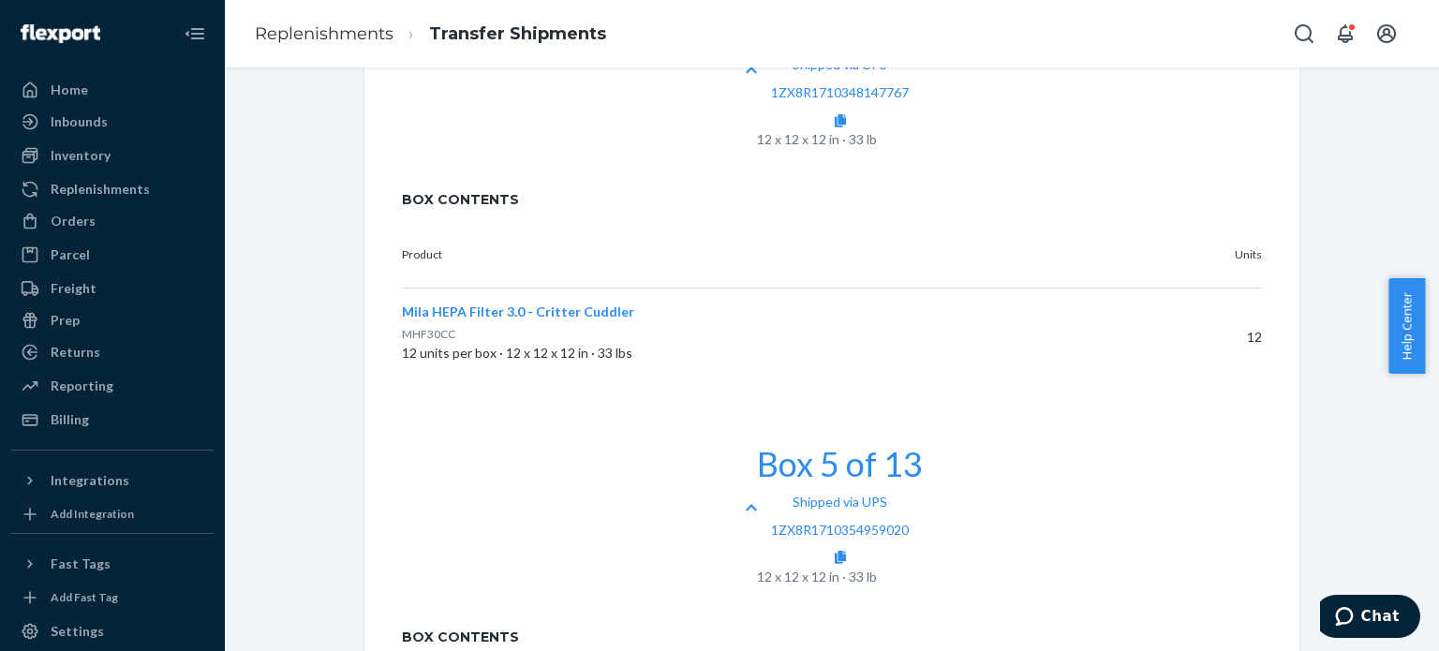
scroll to position [2193, 0]
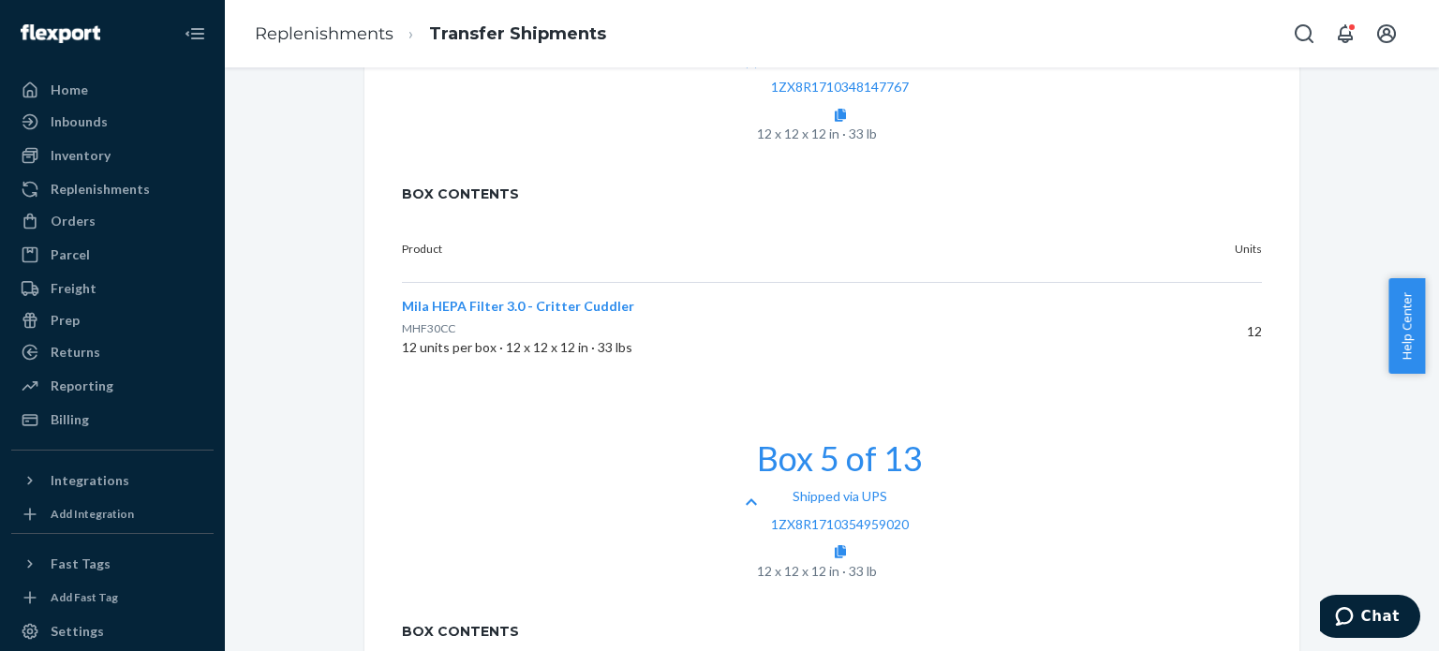
drag, startPoint x: 1438, startPoint y: 359, endPoint x: 1438, endPoint y: 379, distance: 19.7
click at [1438, 379] on body "Home Inbounds Shipping Plans Problems Inventory Products Replenishments Orders …" at bounding box center [719, 325] width 1439 height 651
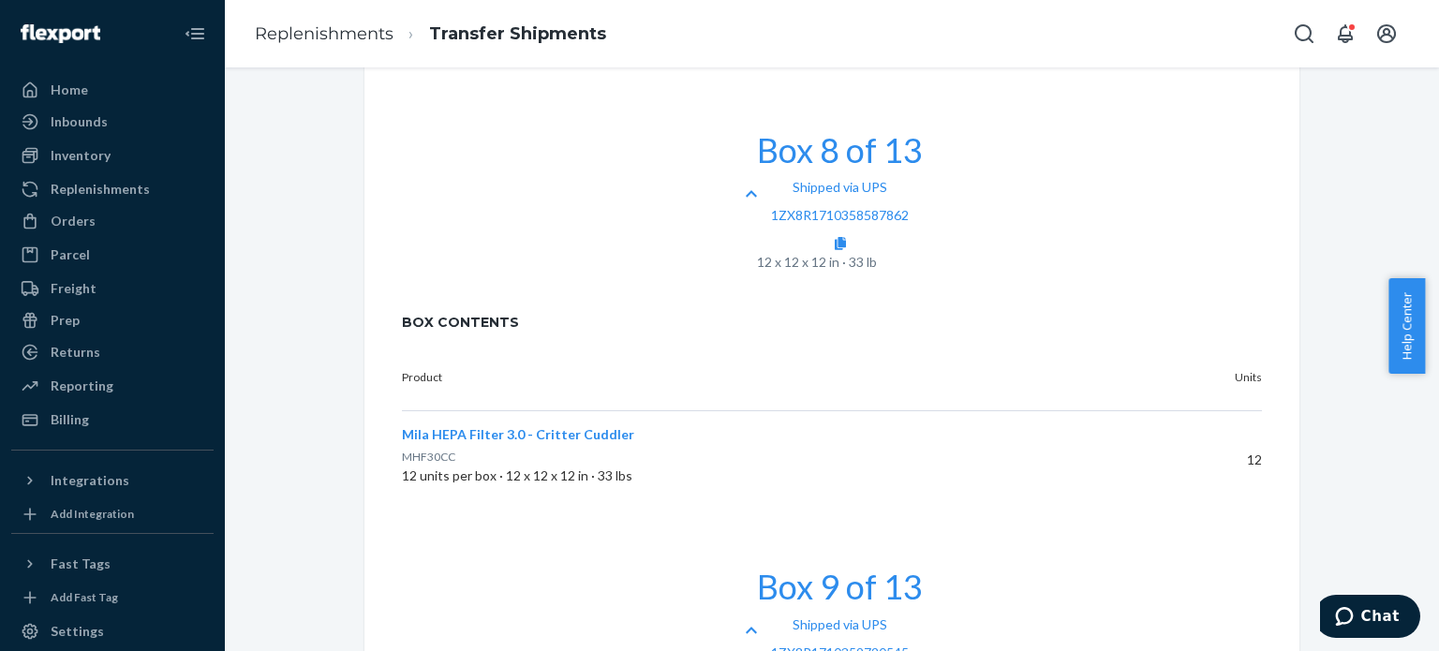
scroll to position [3584, 0]
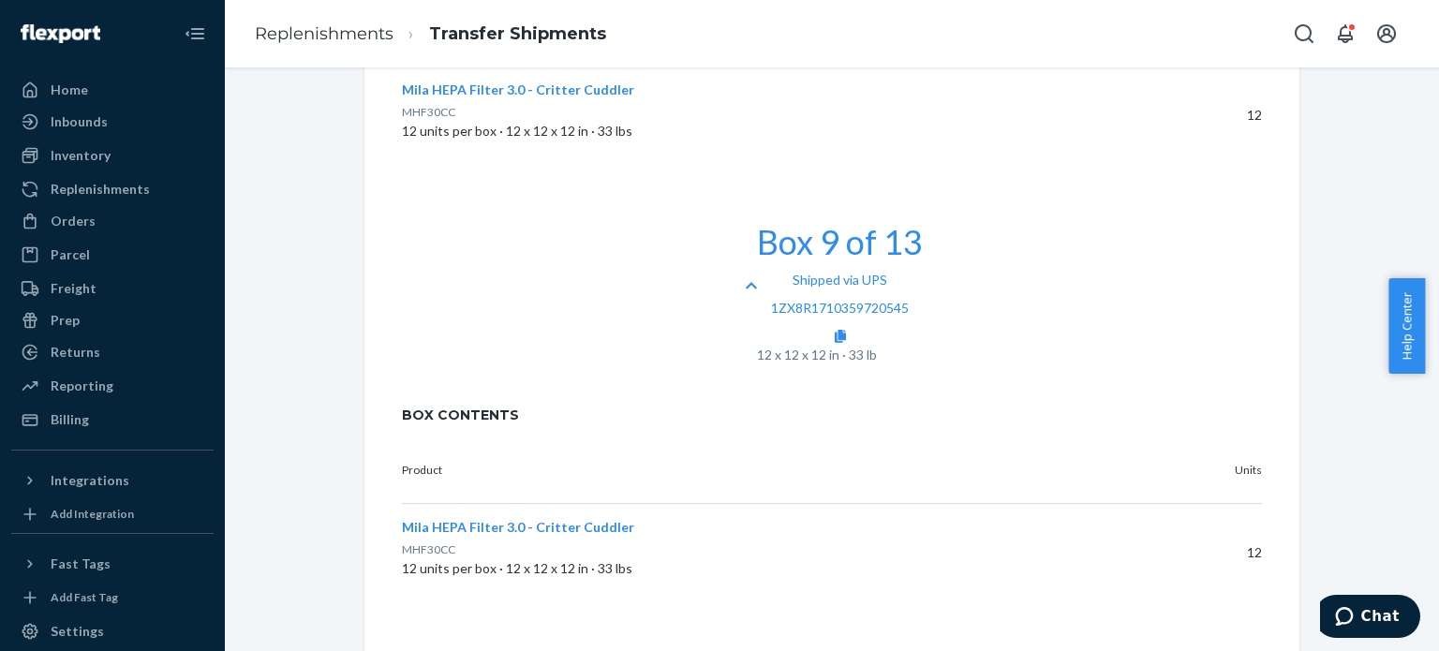
scroll to position [3954, 0]
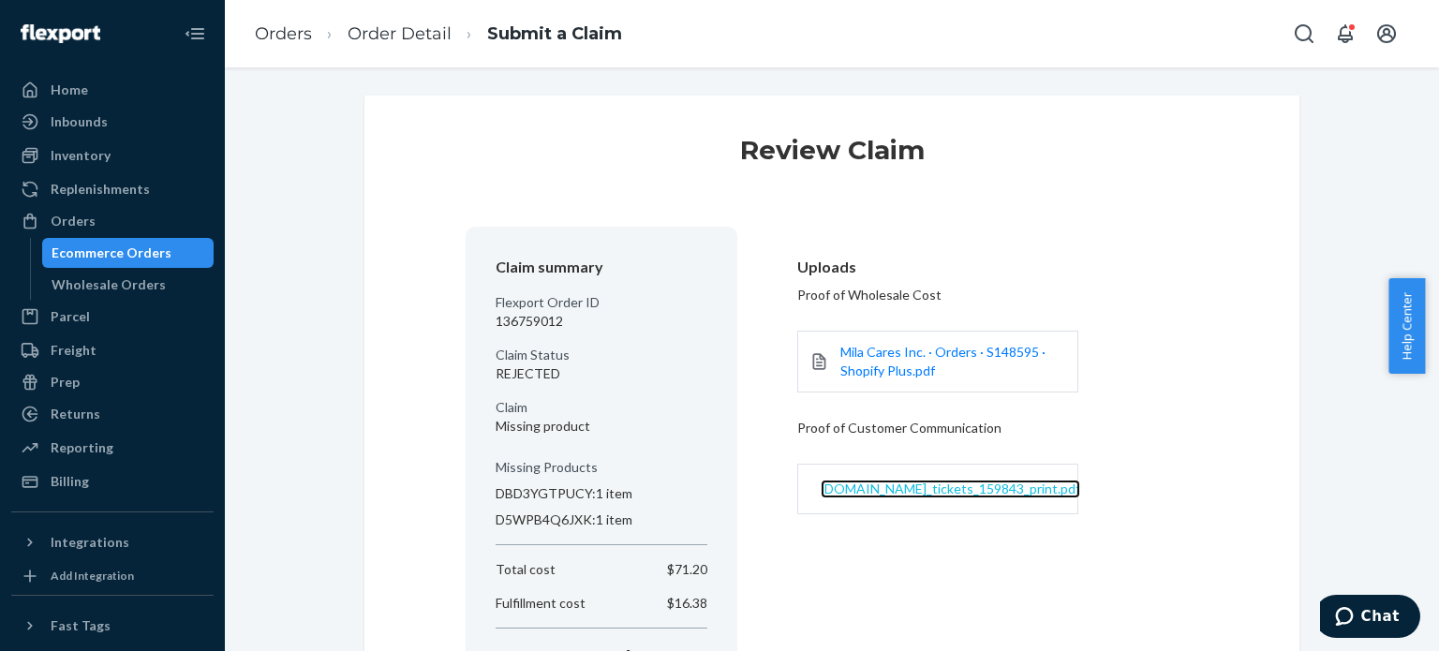
click at [882, 492] on span "milacaresquad.zendesk.com_tickets_159843_print.pdf" at bounding box center [951, 489] width 260 height 16
